Goal: Navigation & Orientation: Find specific page/section

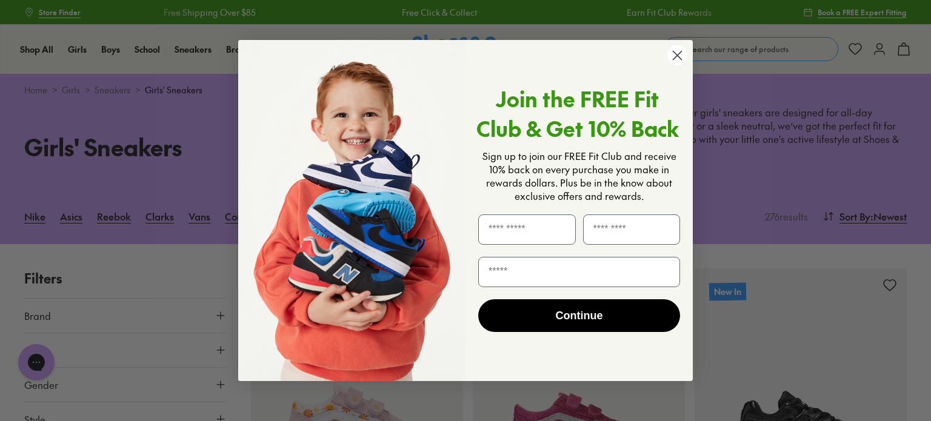
click at [681, 62] on circle "Close dialog" at bounding box center [677, 55] width 20 height 20
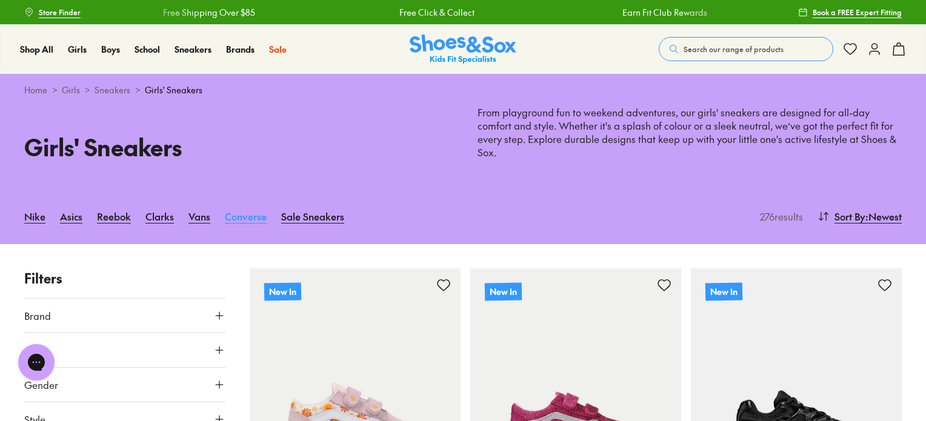
click at [254, 205] on link "Converse" at bounding box center [246, 216] width 42 height 27
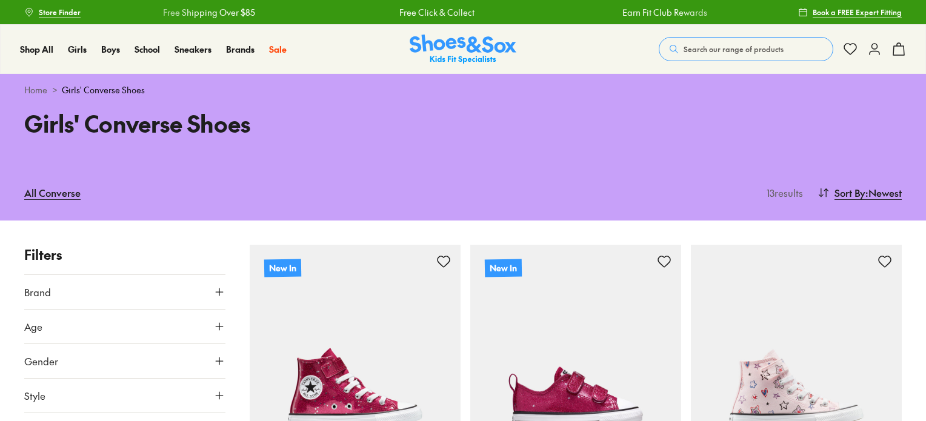
click at [222, 324] on icon at bounding box center [219, 327] width 12 height 12
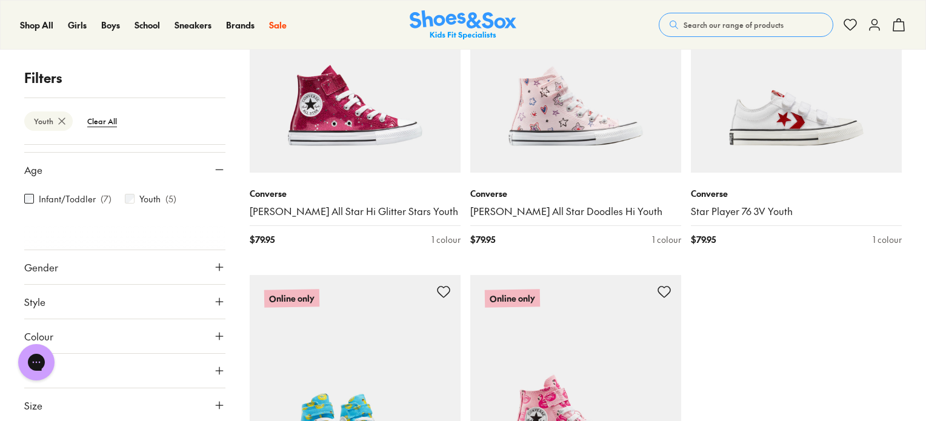
scroll to position [303, 0]
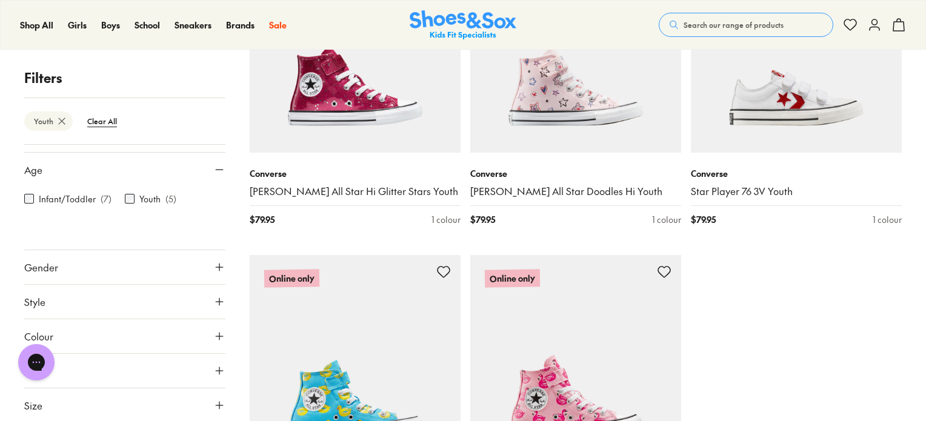
click at [201, 337] on button "Colour" at bounding box center [124, 336] width 201 height 34
